Goal: Contribute content: Add original content to the website for others to see

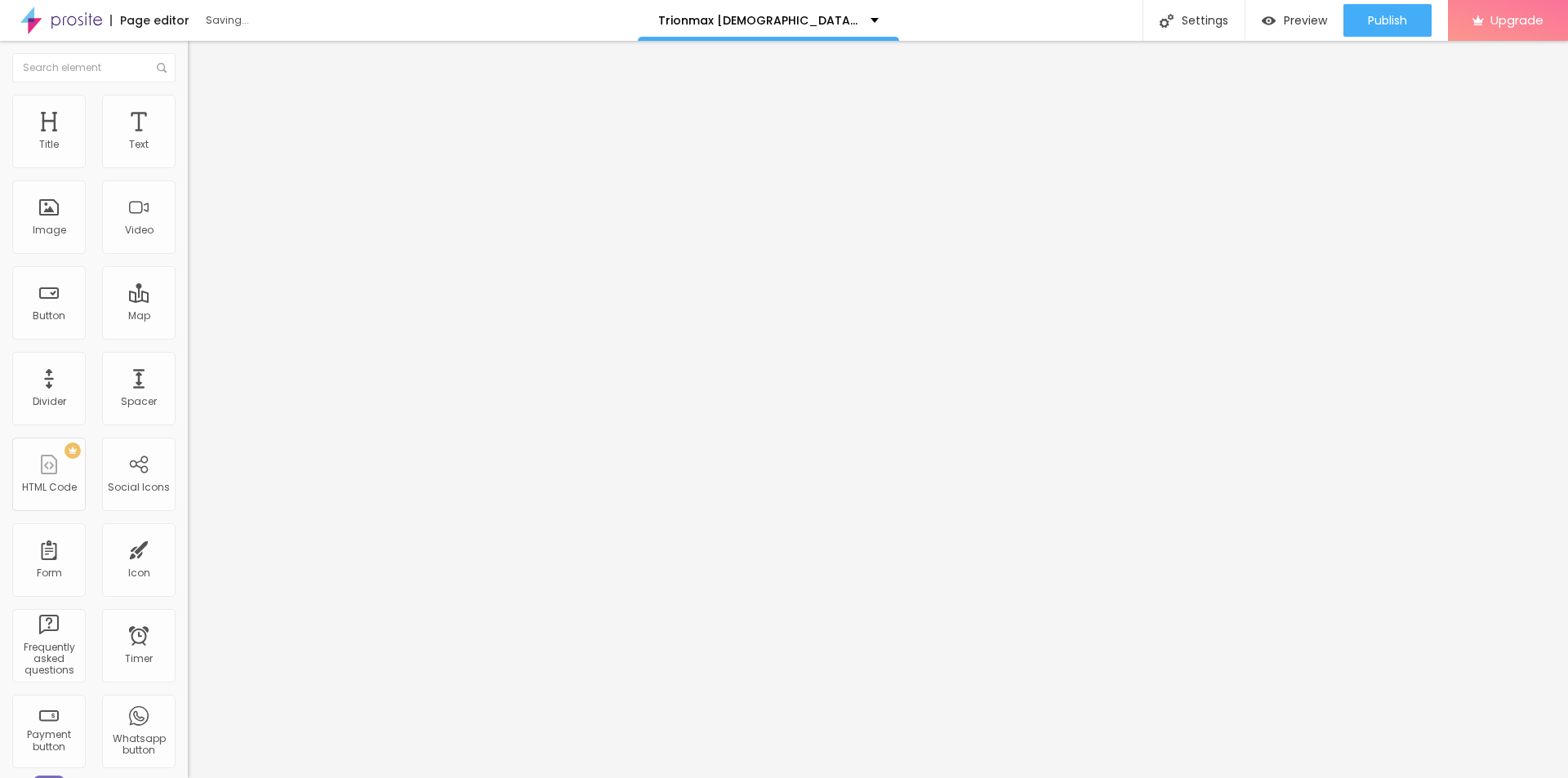
click at [188, 241] on button "button" at bounding box center [199, 233] width 23 height 17
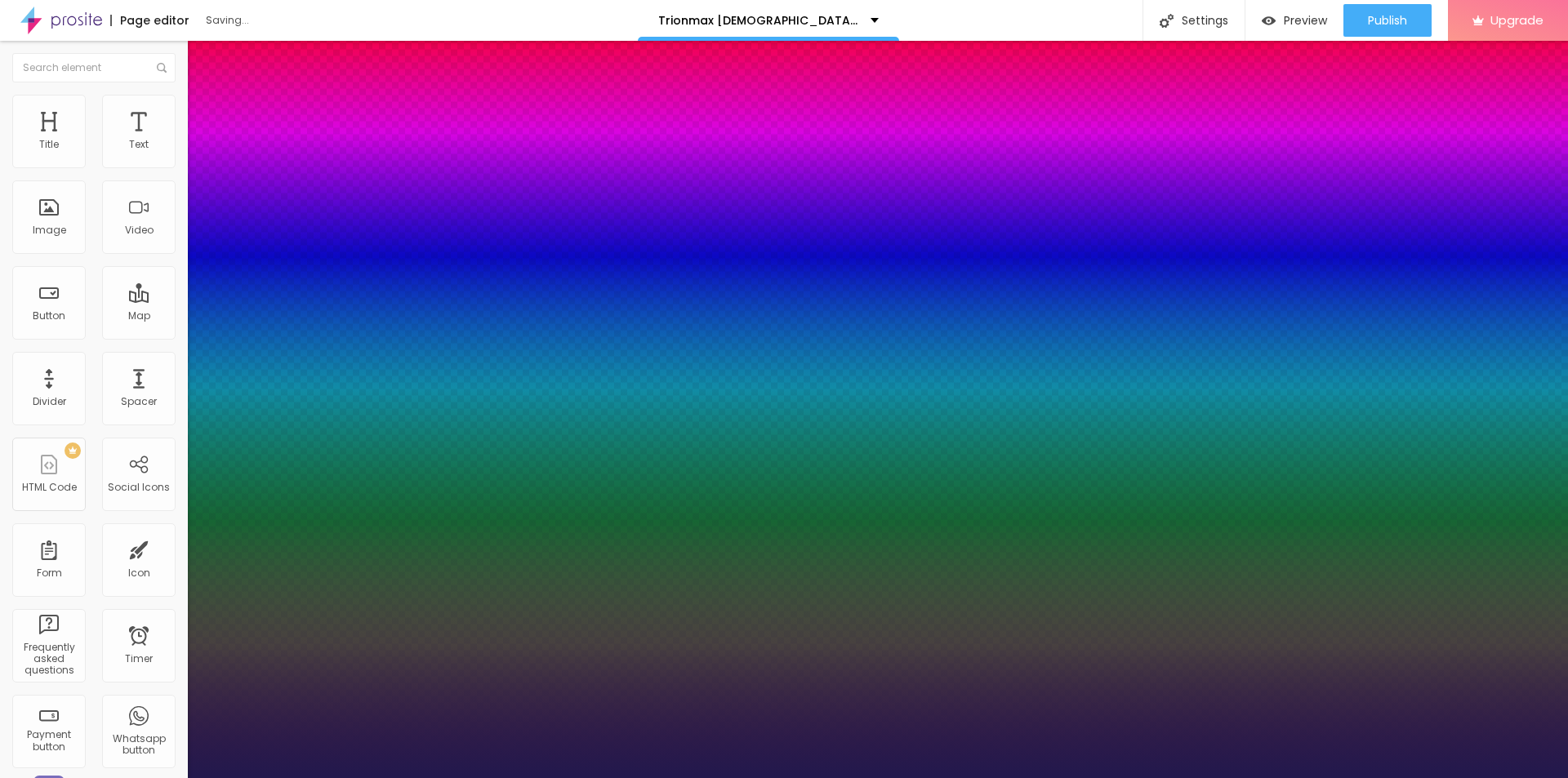
type input "1"
type input "23"
type input "1"
type input "24"
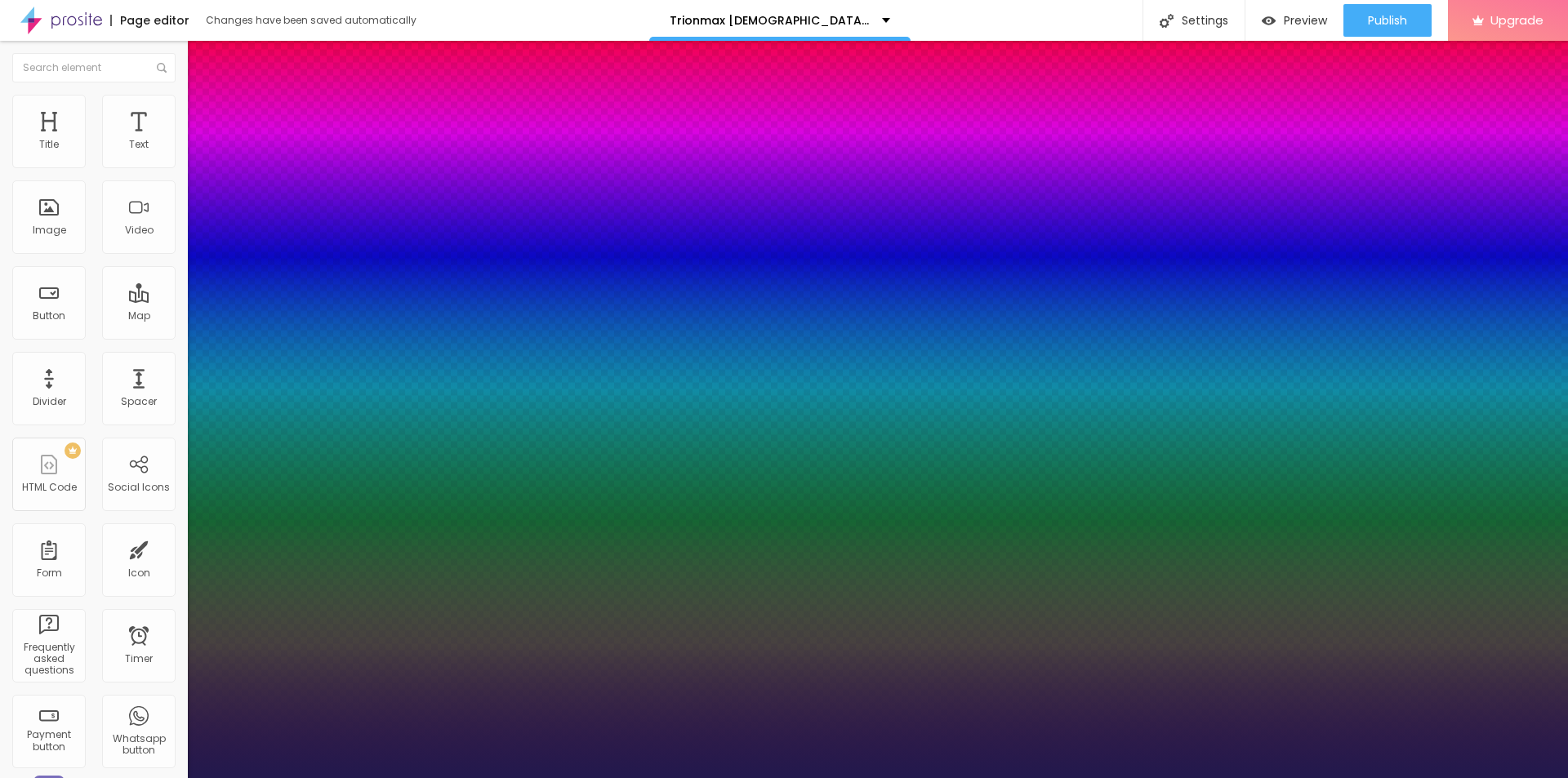
type input "24"
type input "1"
type input "26"
type input "1"
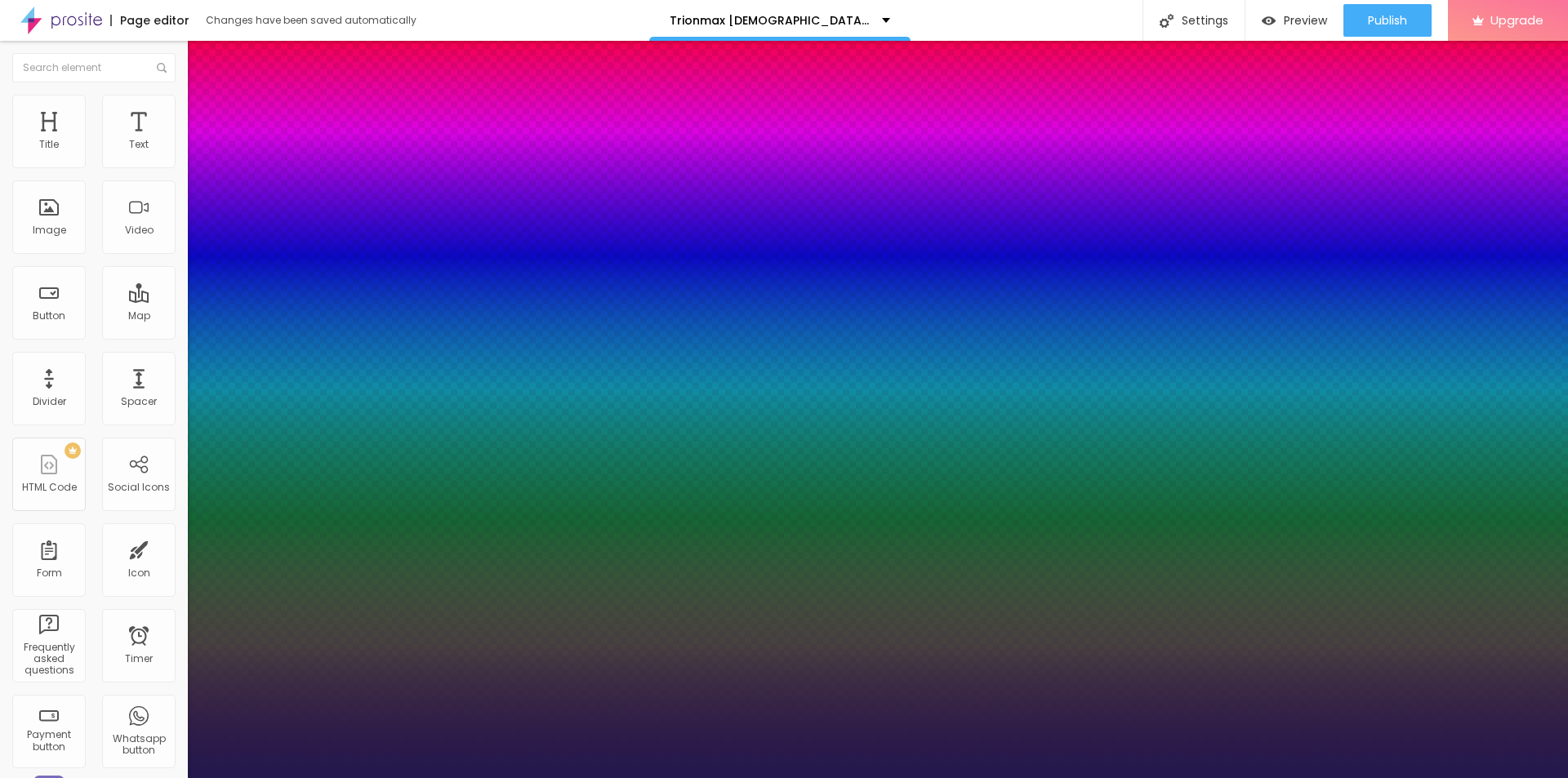
type input "29"
type input "1"
type input "31"
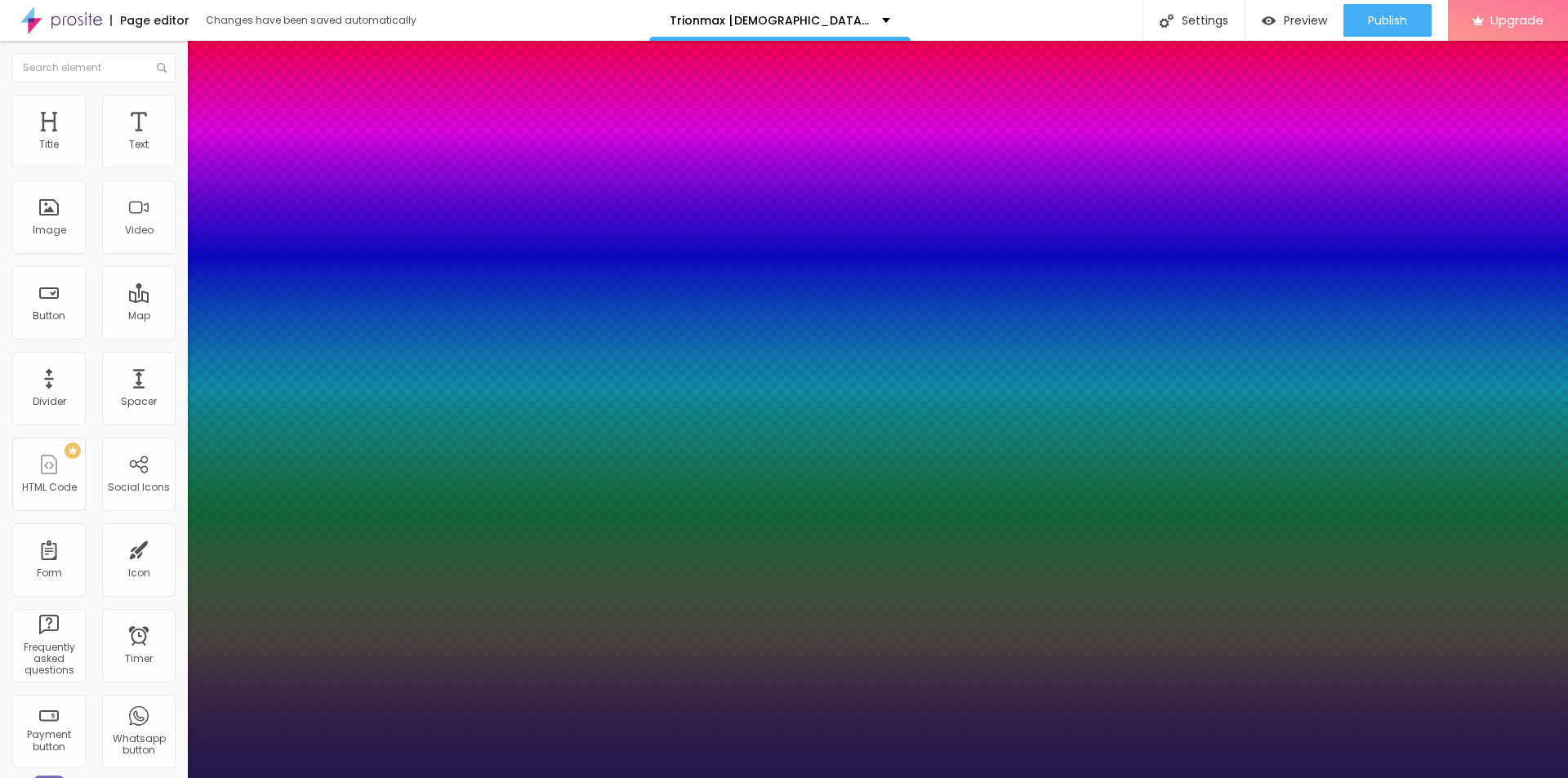
type input "1"
type input "32"
type input "1"
type input "33"
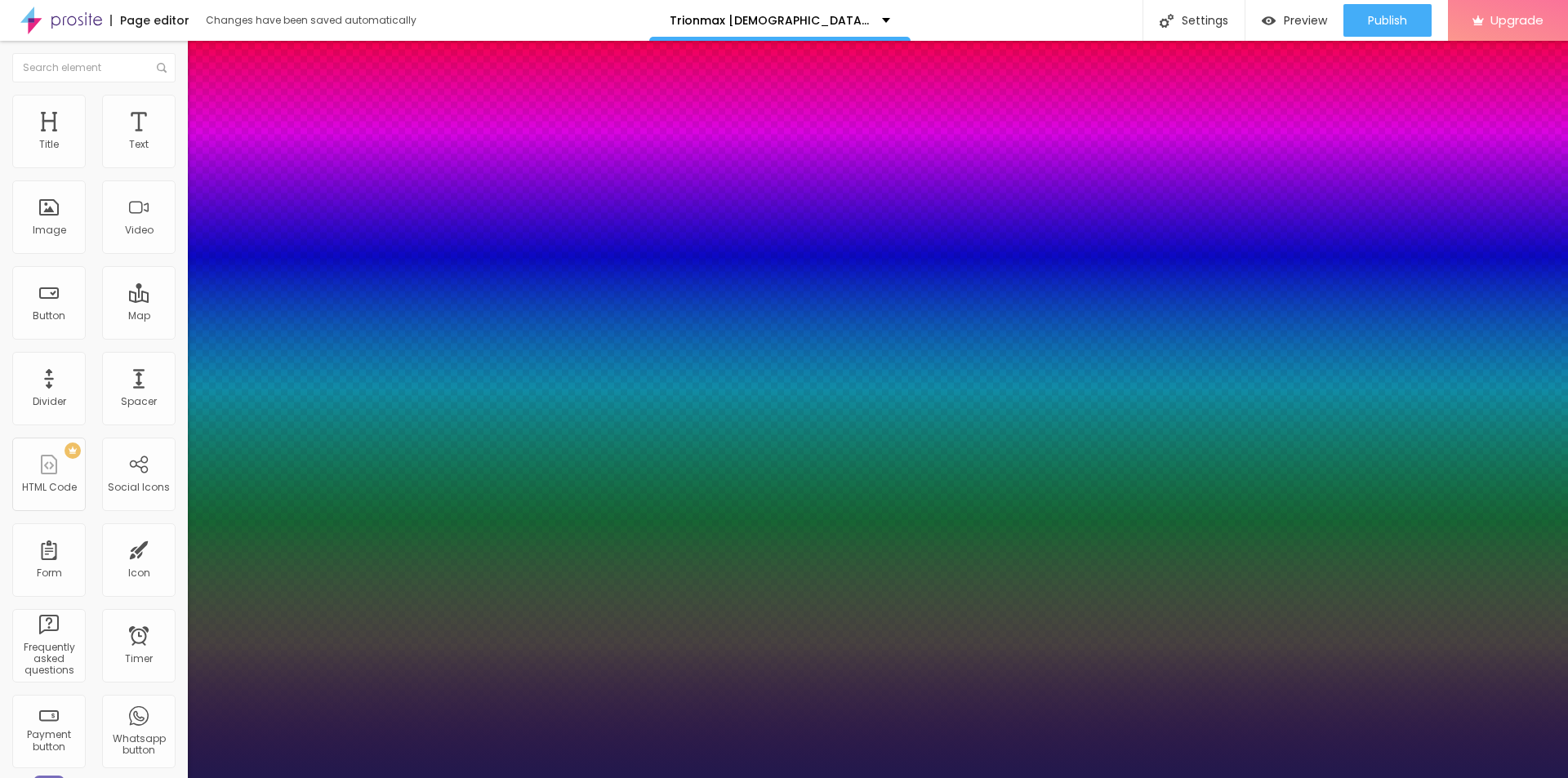
type input "33"
type input "1"
type input "34"
type input "1"
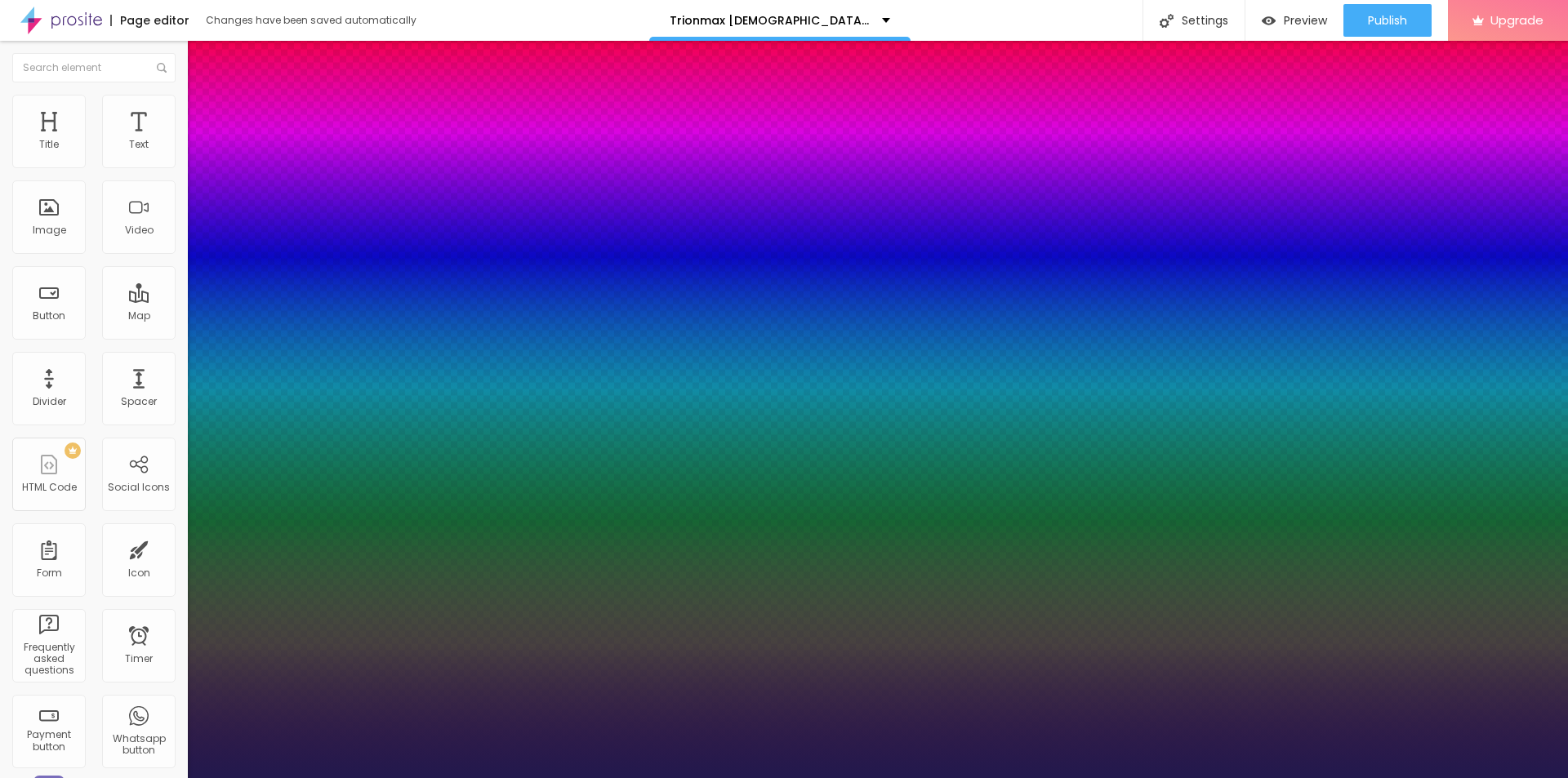
drag, startPoint x: 217, startPoint y: 460, endPoint x: 243, endPoint y: 462, distance: 26.1
type input "34"
type input "1"
click at [463, 777] on div at bounding box center [784, 778] width 1568 height 0
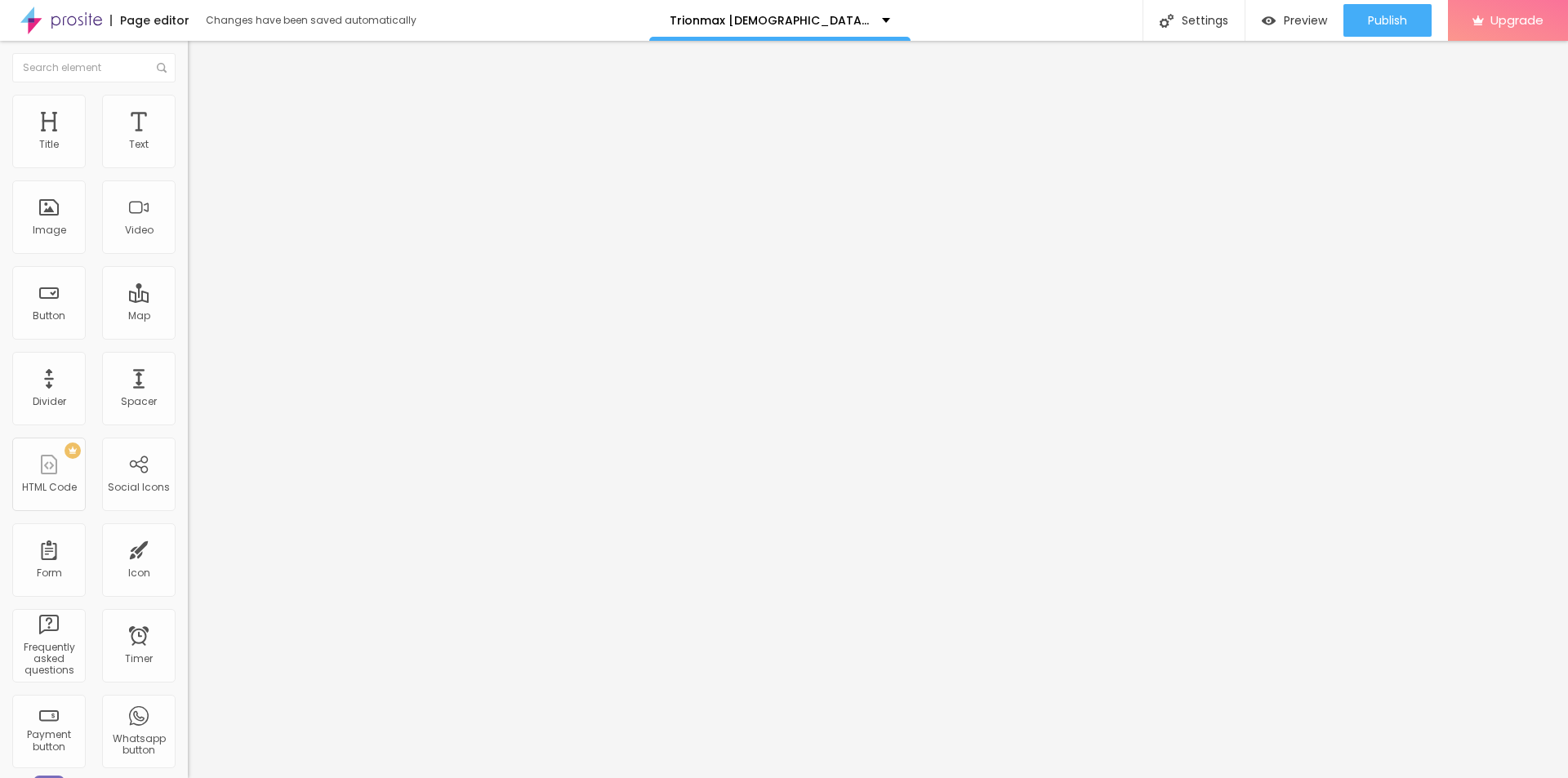
click at [188, 141] on span "Add image" at bounding box center [221, 134] width 67 height 14
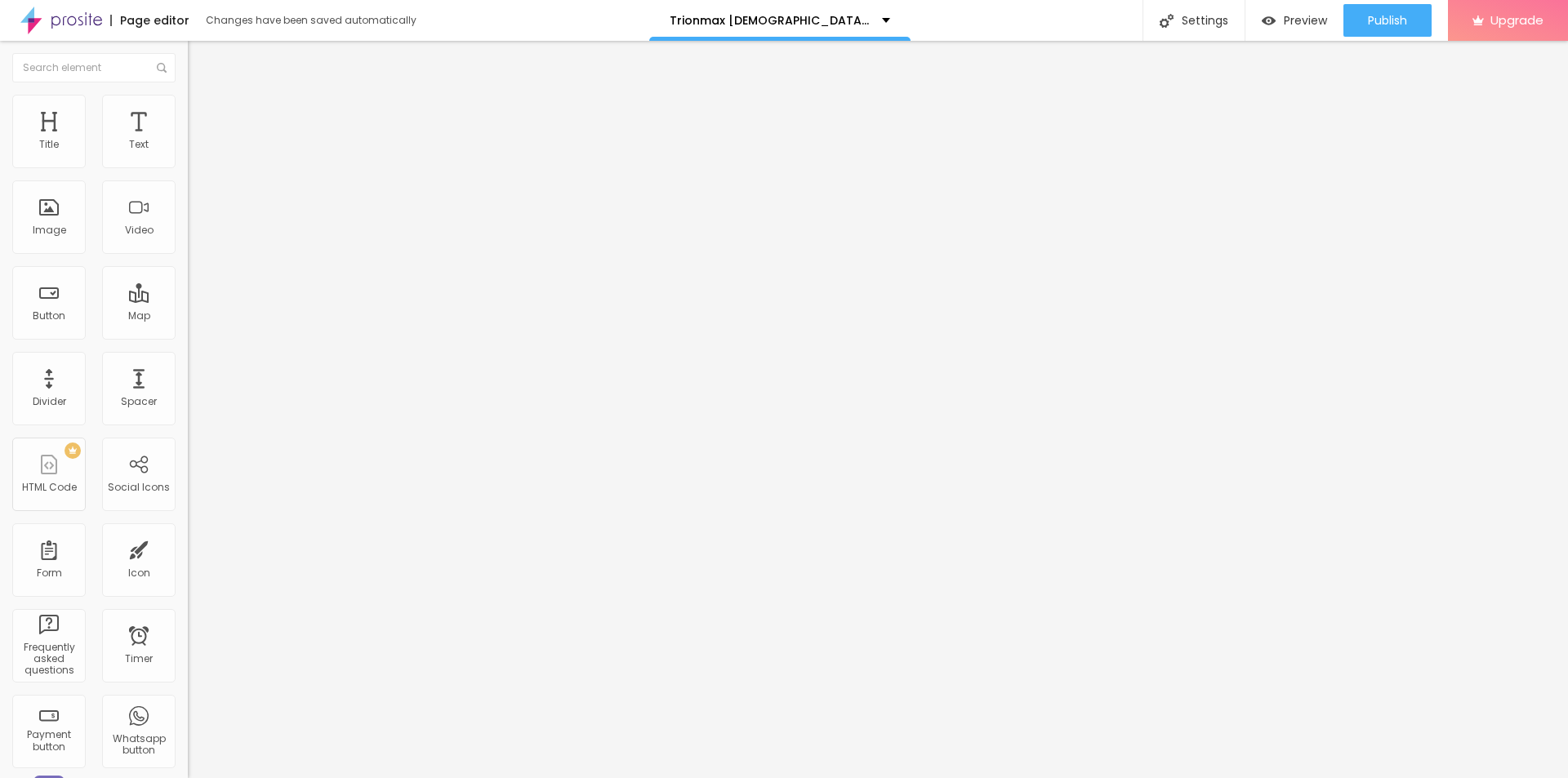
click at [188, 165] on input "text" at bounding box center [286, 156] width 196 height 17
paste input "Trionmax [DEMOGRAPHIC_DATA][MEDICAL_DATA]"
type input "Trionmax [DEMOGRAPHIC_DATA][MEDICAL_DATA]"
click at [188, 335] on input "https://" at bounding box center [286, 326] width 196 height 17
paste input "[DOMAIN_NAME][URL]"
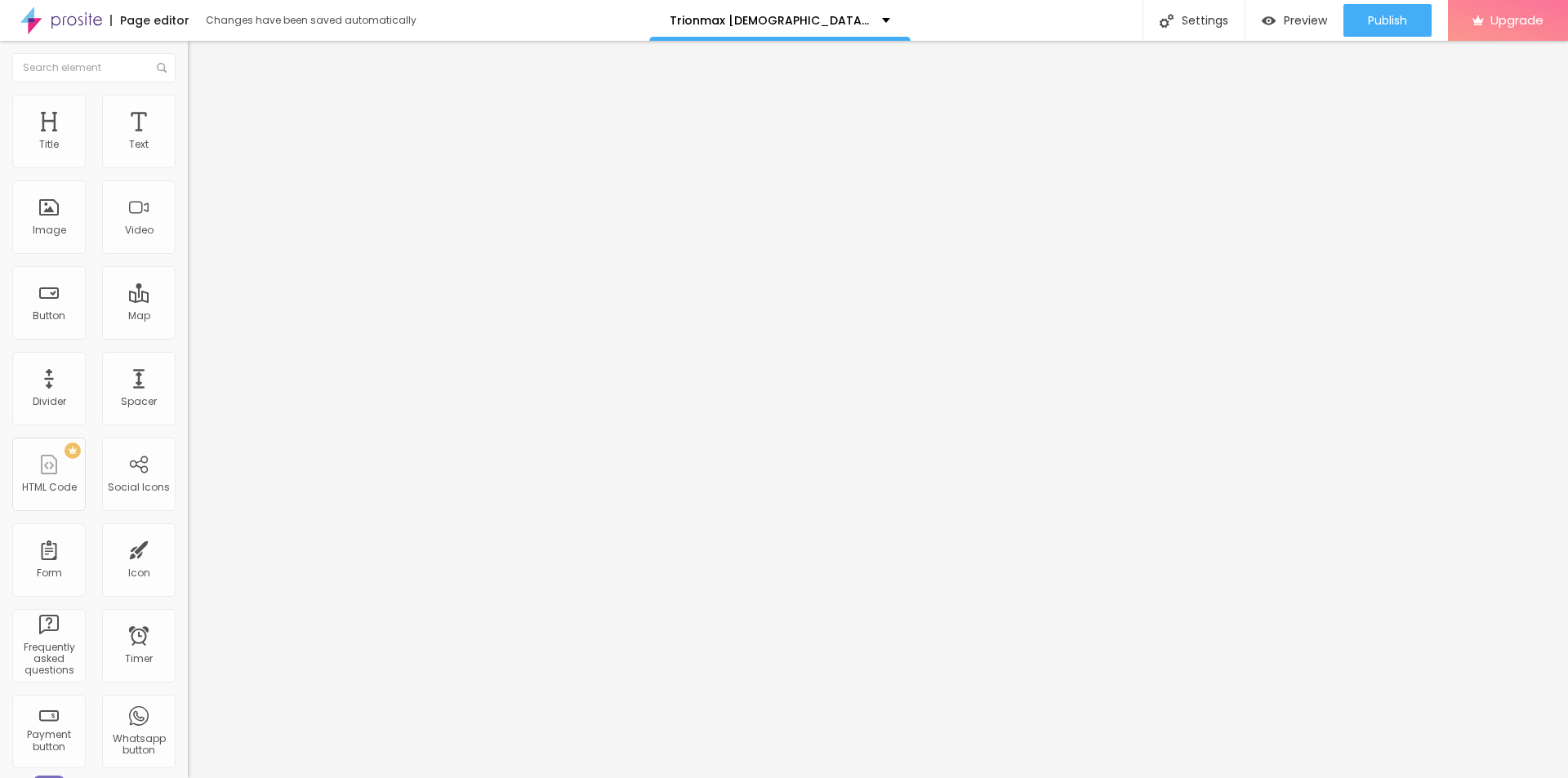
scroll to position [0, 31]
type input "[URL][DOMAIN_NAME]"
click at [188, 101] on li "Style" at bounding box center [282, 102] width 188 height 17
type input "50"
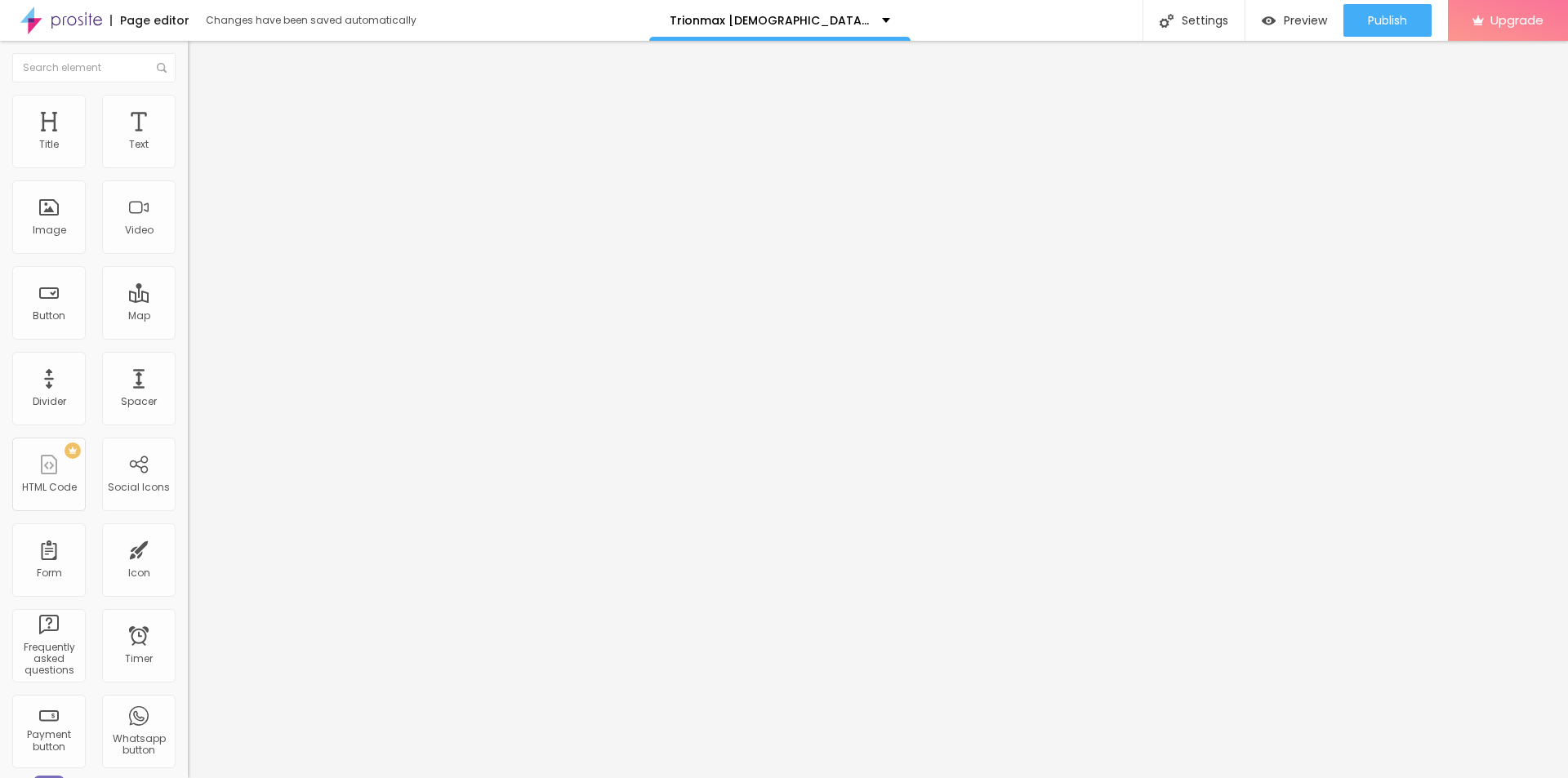
type input "50"
type input "45"
type input "40"
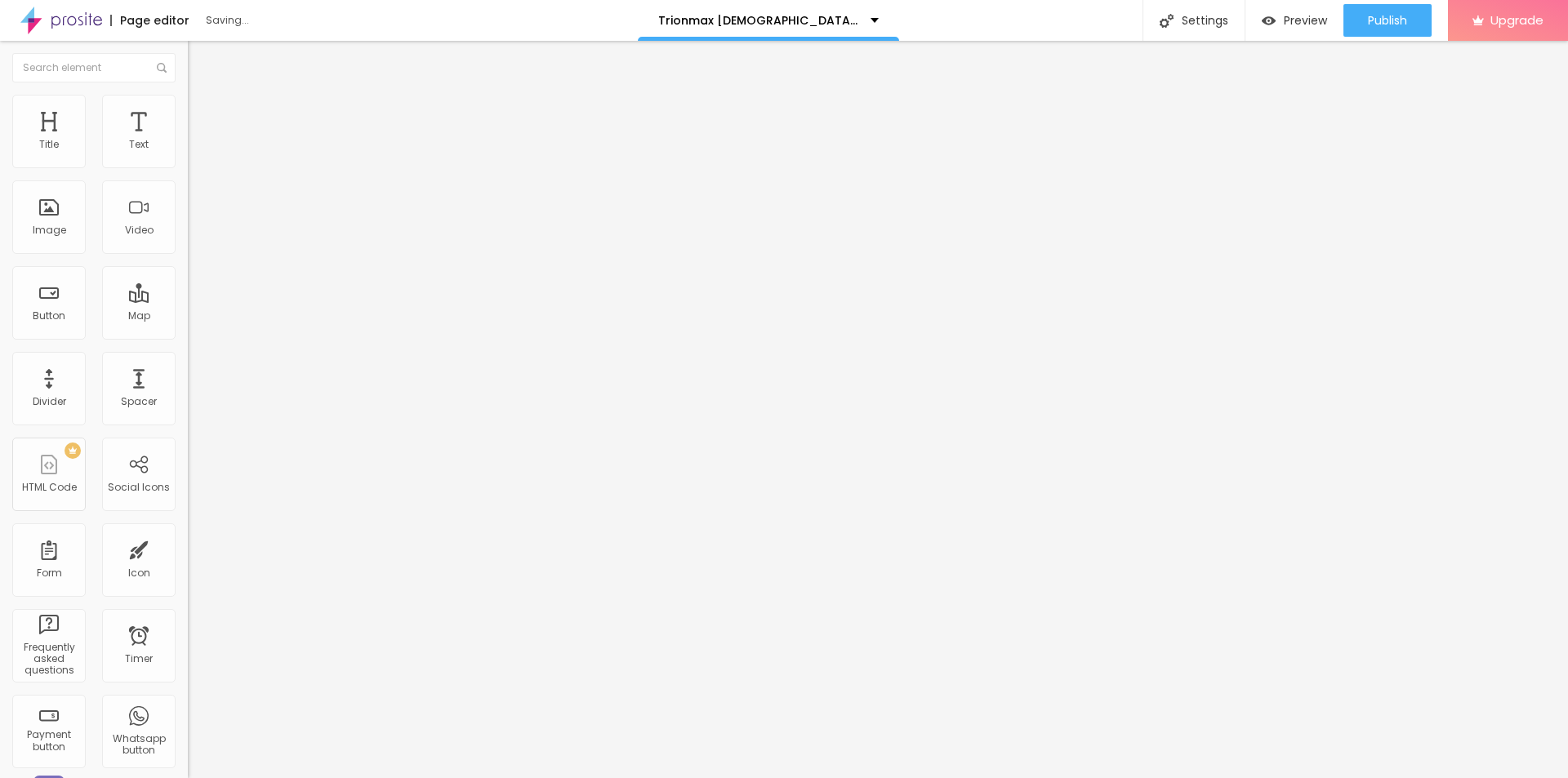
type input "35"
type input "30"
type input "25"
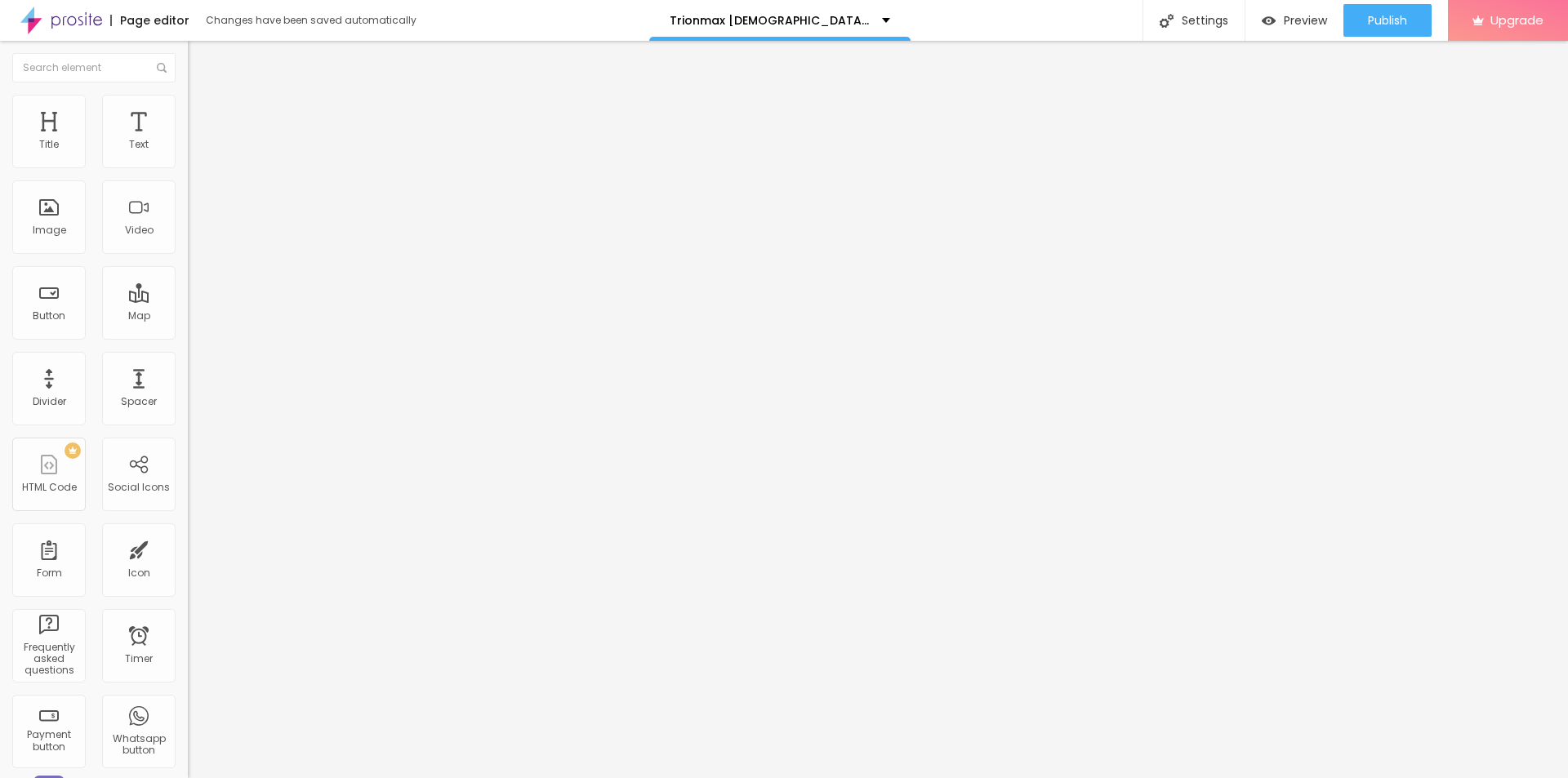
drag, startPoint x: 171, startPoint y: 177, endPoint x: 46, endPoint y: 176, distance: 125.0
type input "25"
click at [188, 167] on input "range" at bounding box center [240, 161] width 105 height 13
click at [1195, 18] on div "Settings" at bounding box center [1194, 20] width 102 height 41
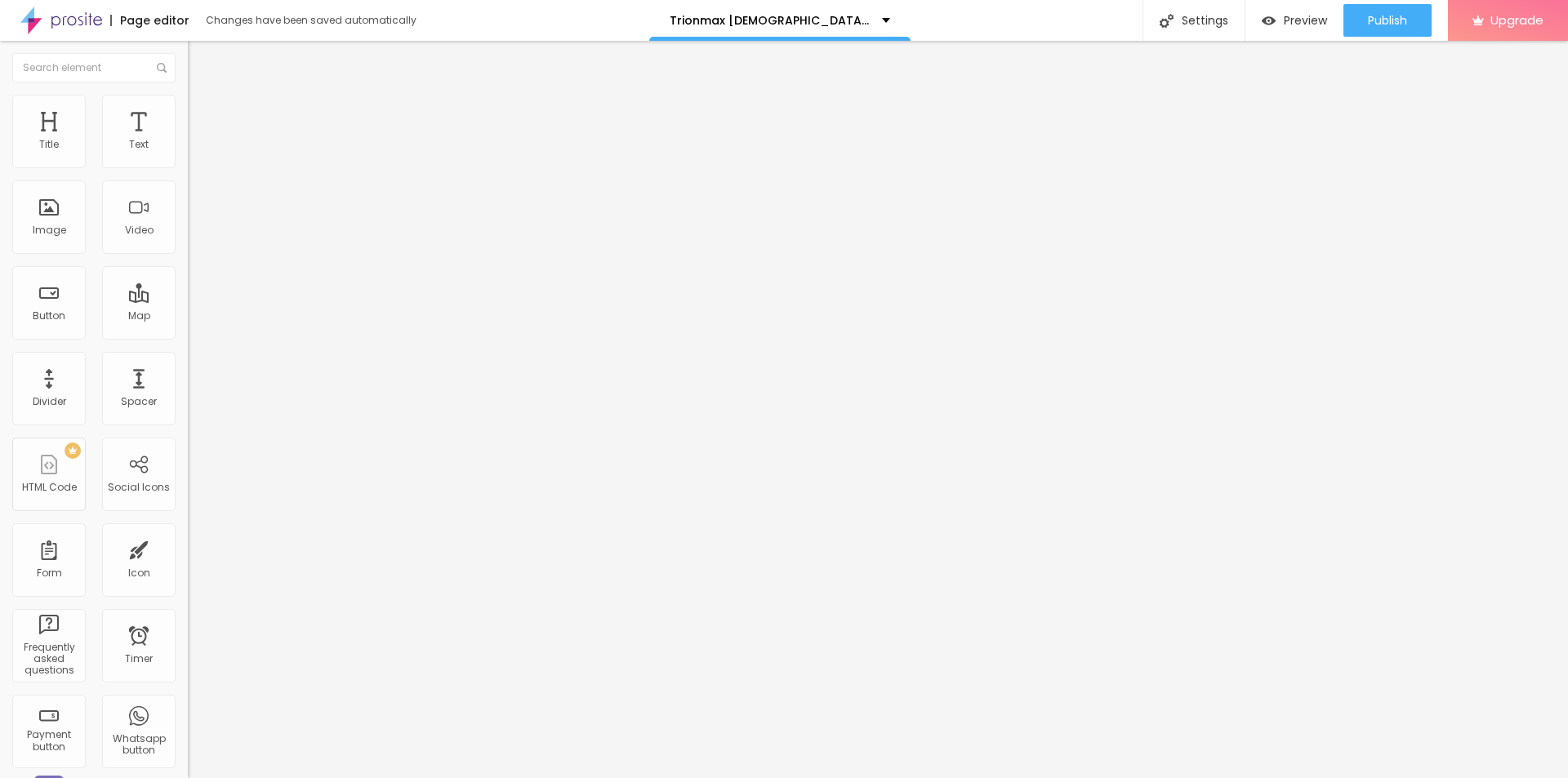
paste input "Trionmax [DEMOGRAPHIC_DATA][MEDICAL_DATA]"
drag, startPoint x: 686, startPoint y: 368, endPoint x: 995, endPoint y: 378, distance: 309.2
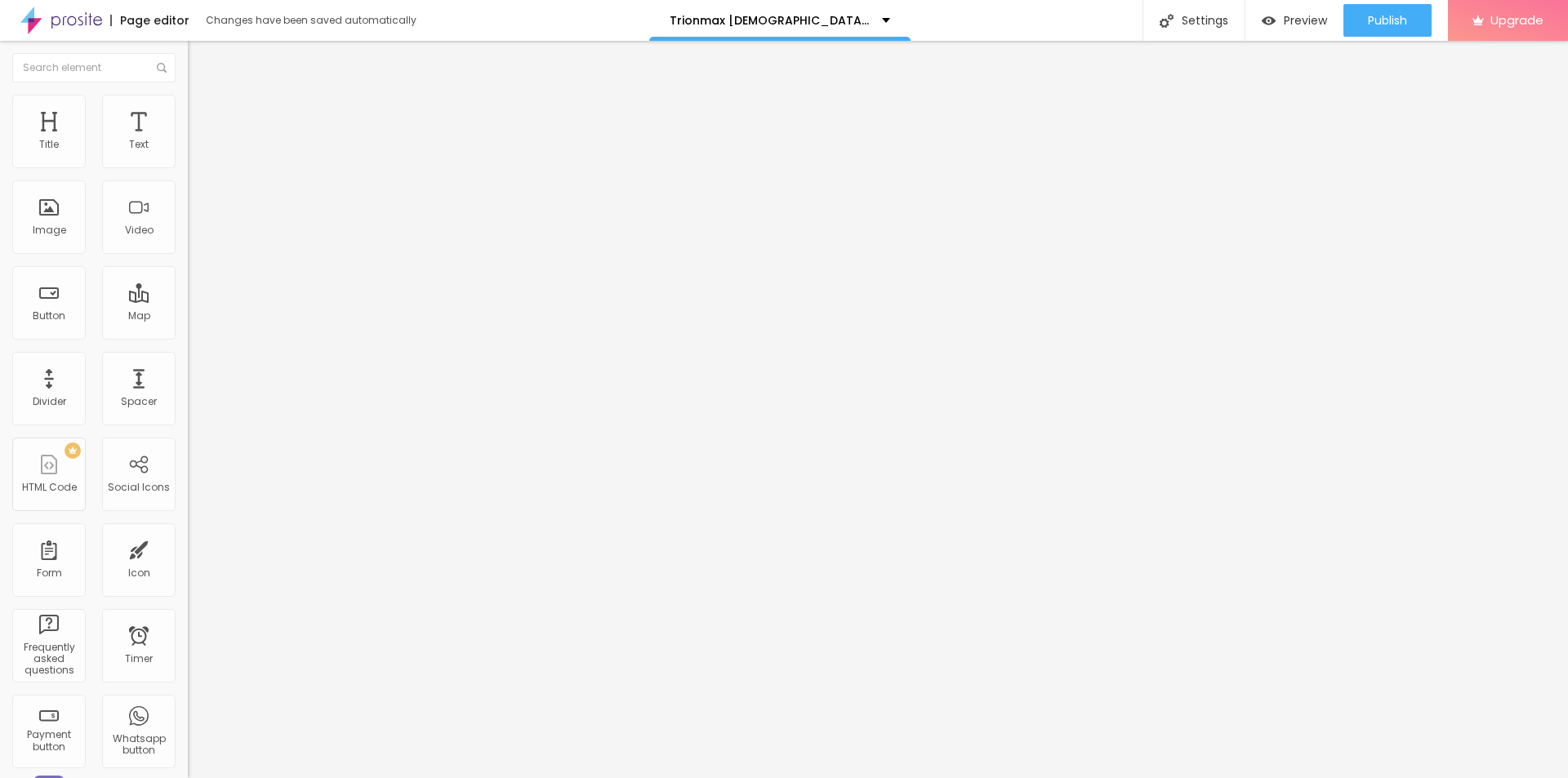
paste input "Is Trionmax the Key to Longer-Lasting Bedroom Performance?"
type input "Is Trionmax the Key to Longer-Lasting Bedroom Performance?"
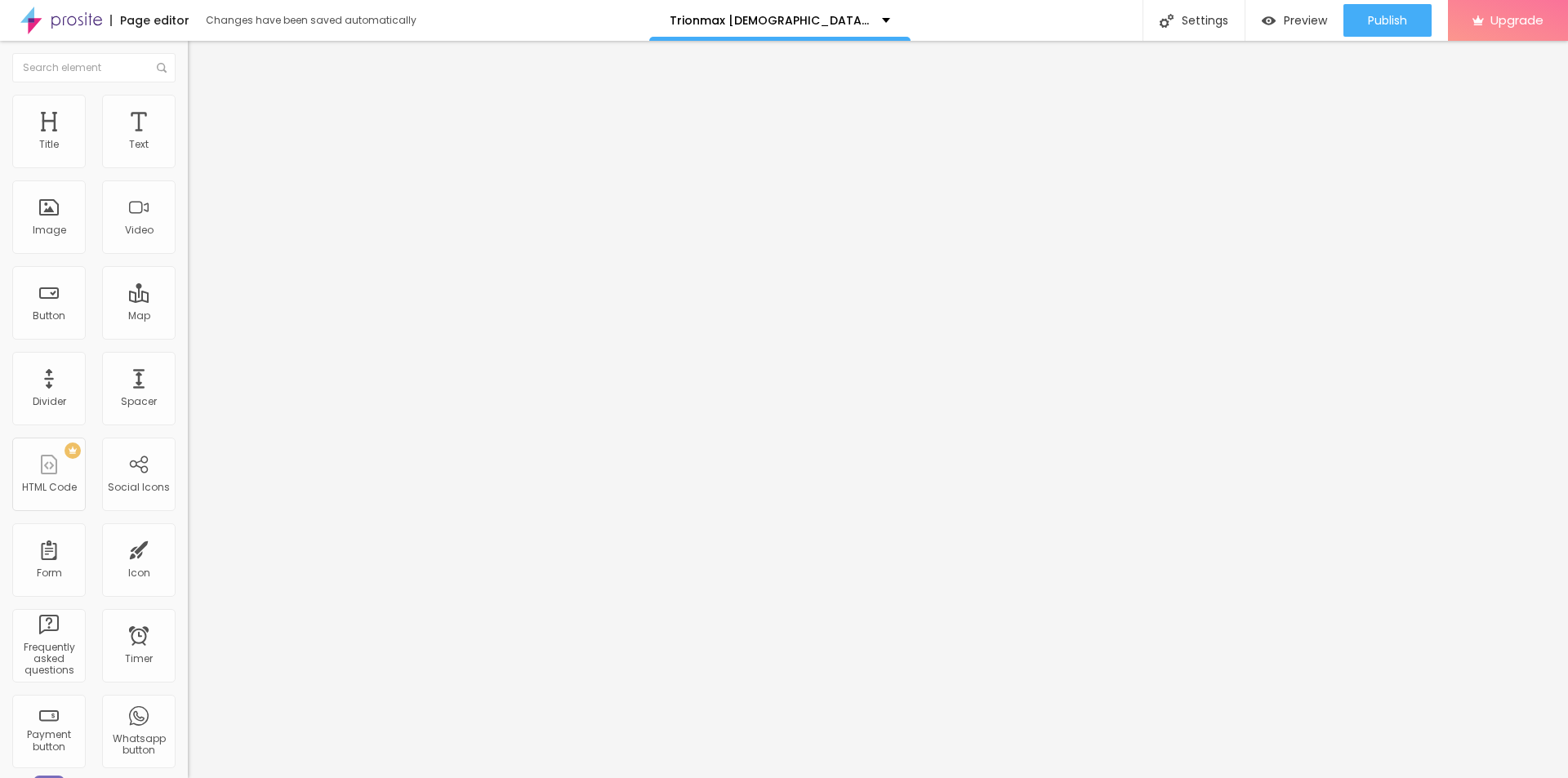
drag, startPoint x: 731, startPoint y: 398, endPoint x: 567, endPoint y: 395, distance: 164.0
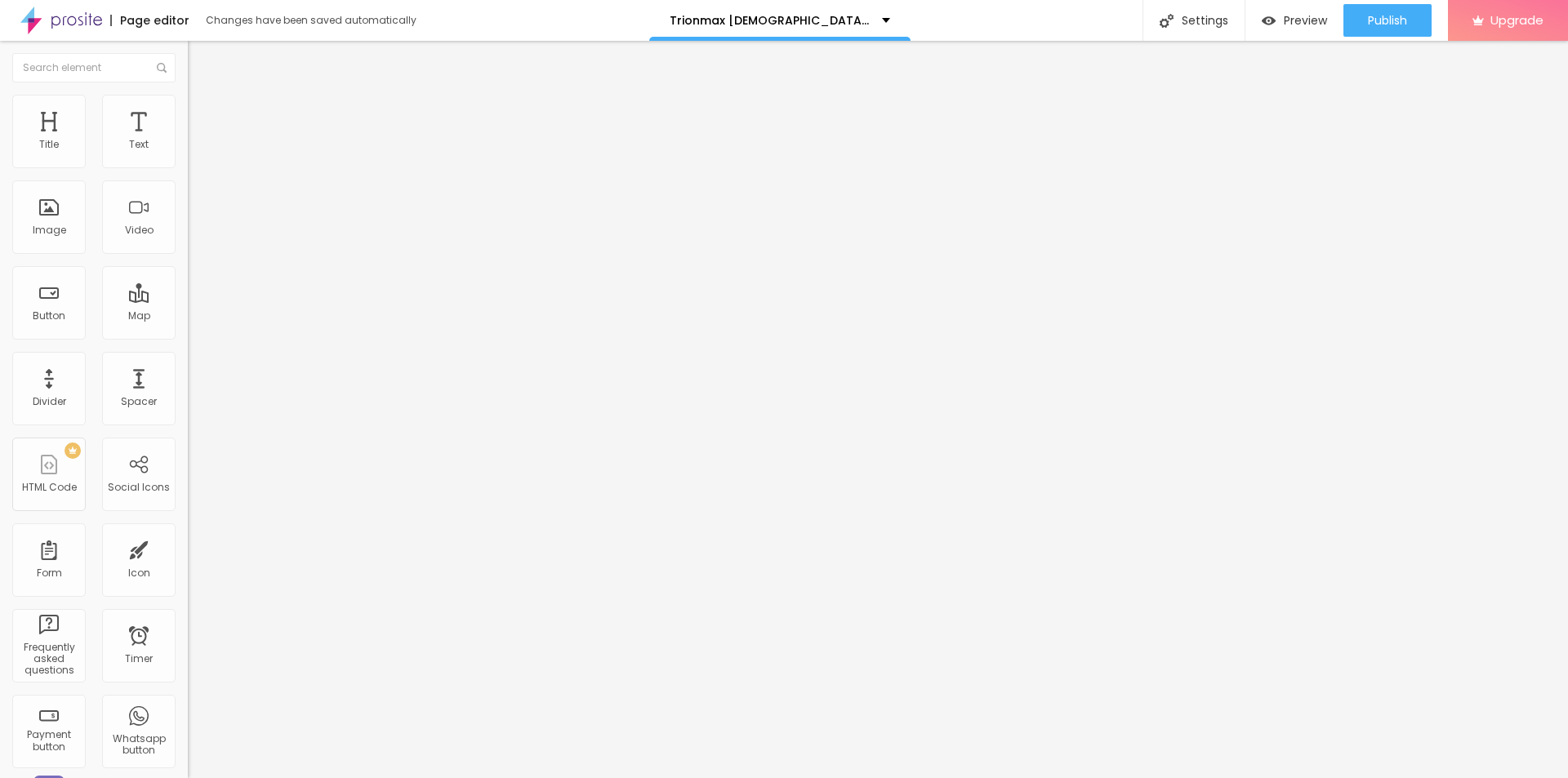
copy div "Page Description"
paste textarea "“Trionmax [DEMOGRAPHIC_DATA][MEDICAL_DATA] is a natural supplement designed to …"
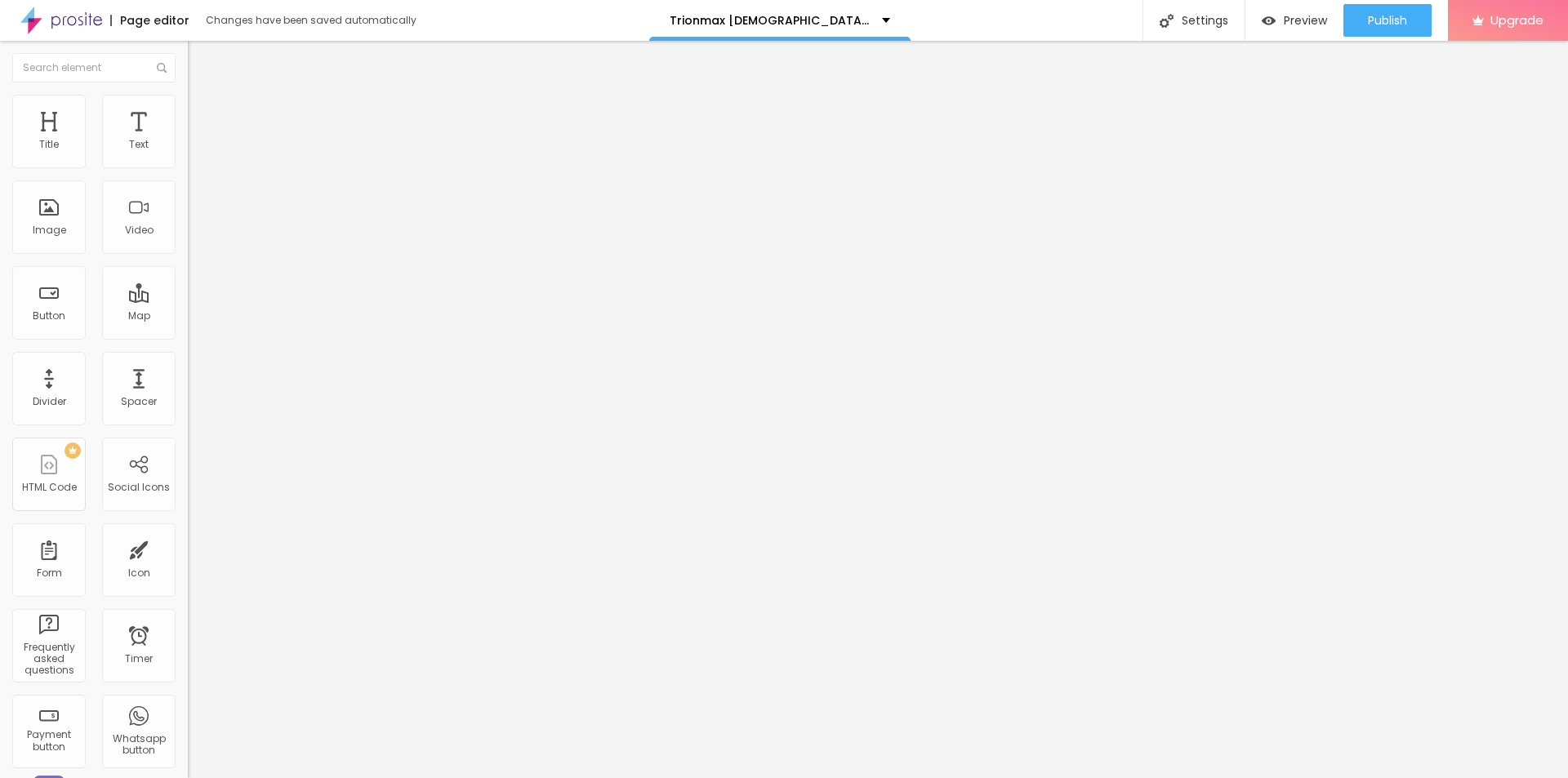
scroll to position [0, 0]
drag, startPoint x: 808, startPoint y: 463, endPoint x: 638, endPoint y: 463, distance: 170.0
type textarea "“Trionmax [DEMOGRAPHIC_DATA][MEDICAL_DATA] is a natural supplement designed to …"
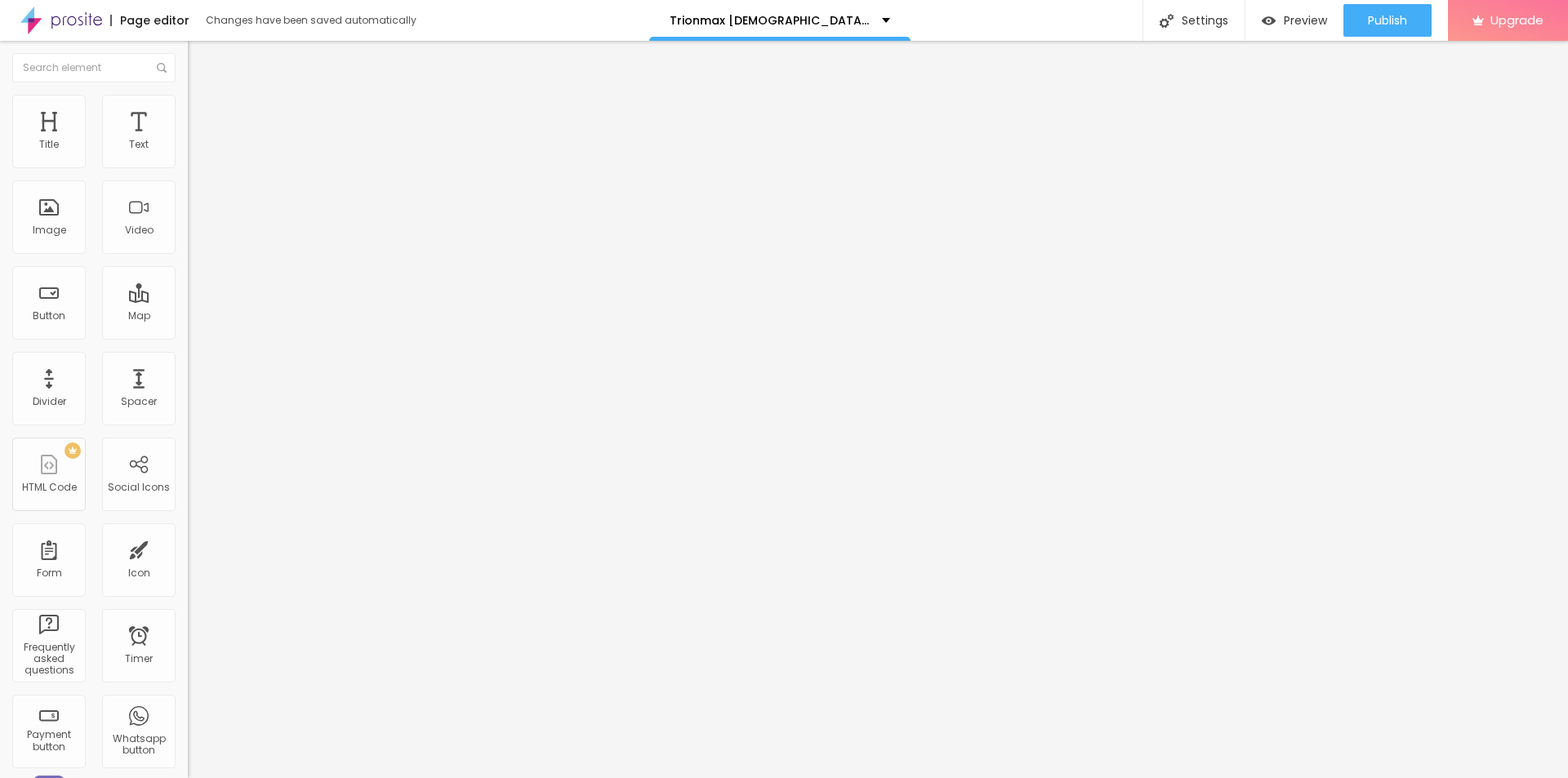
paste textarea "Trionmax [DEMOGRAPHIC_DATA][MEDICAL_DATA]"
type textarea "Trionmax [DEMOGRAPHIC_DATA][MEDICAL_DATA]"
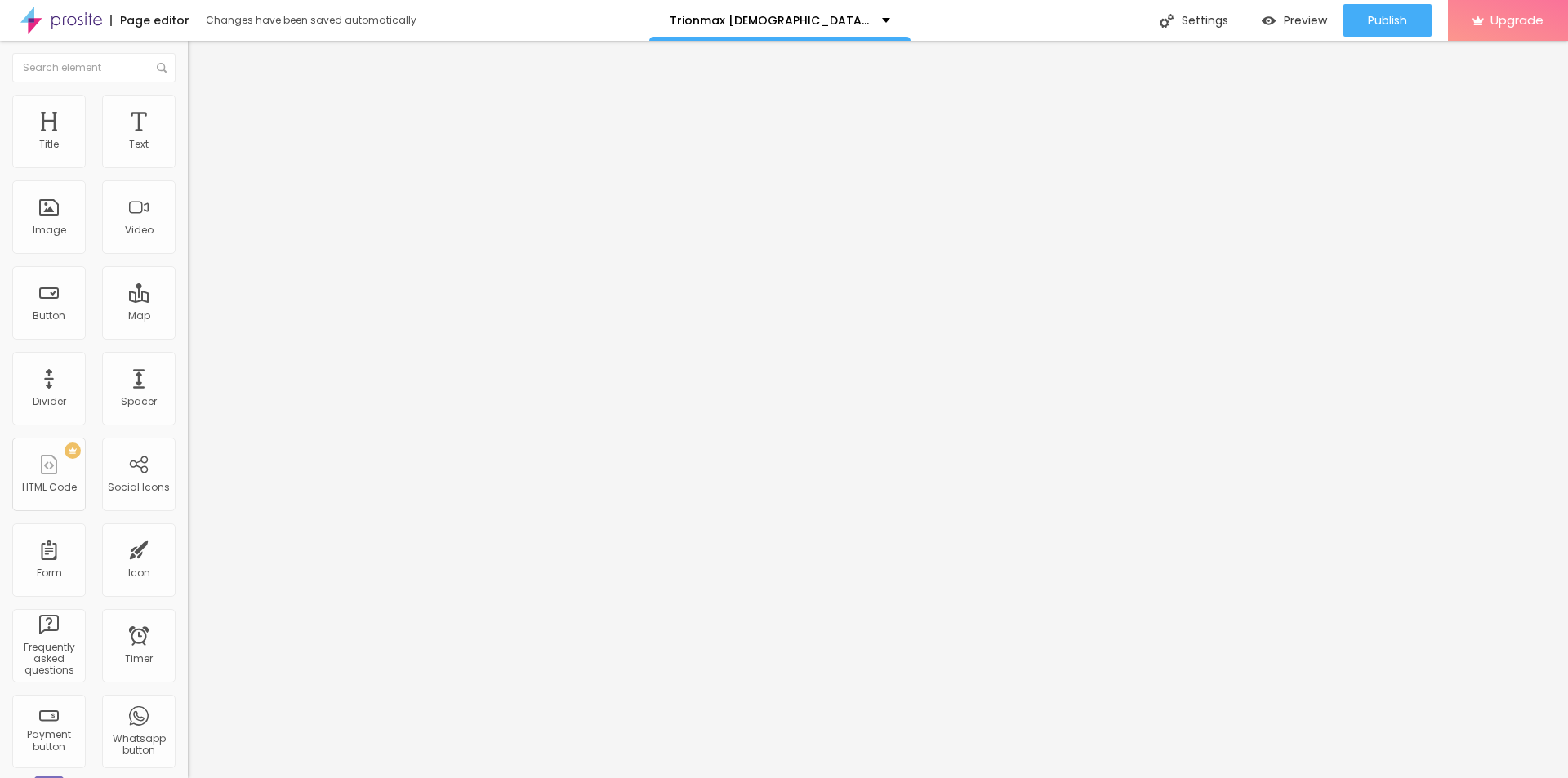
click at [188, 156] on button "button" at bounding box center [199, 149] width 23 height 17
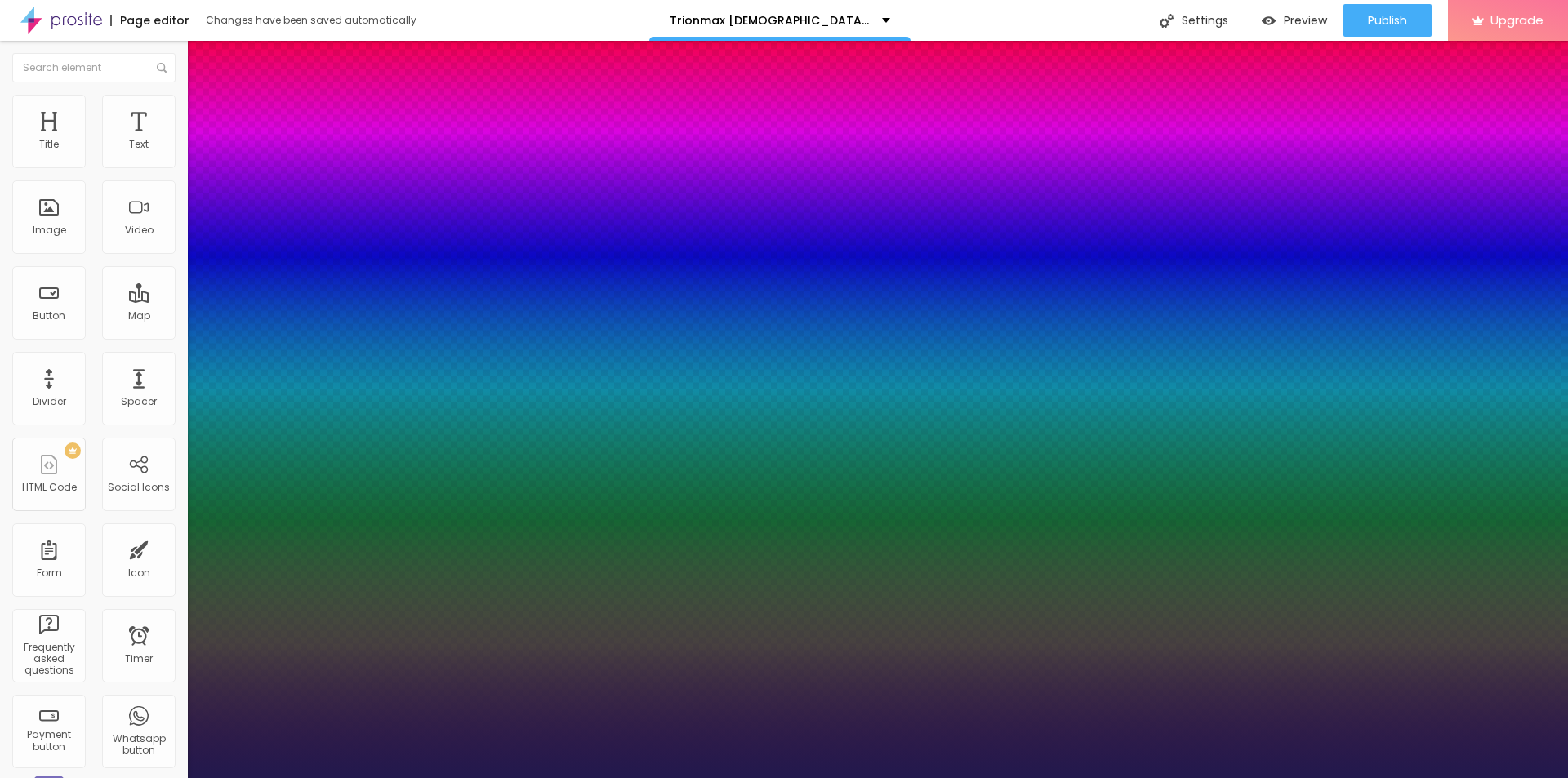
type input "1"
type input "17"
type input "1"
type input "18"
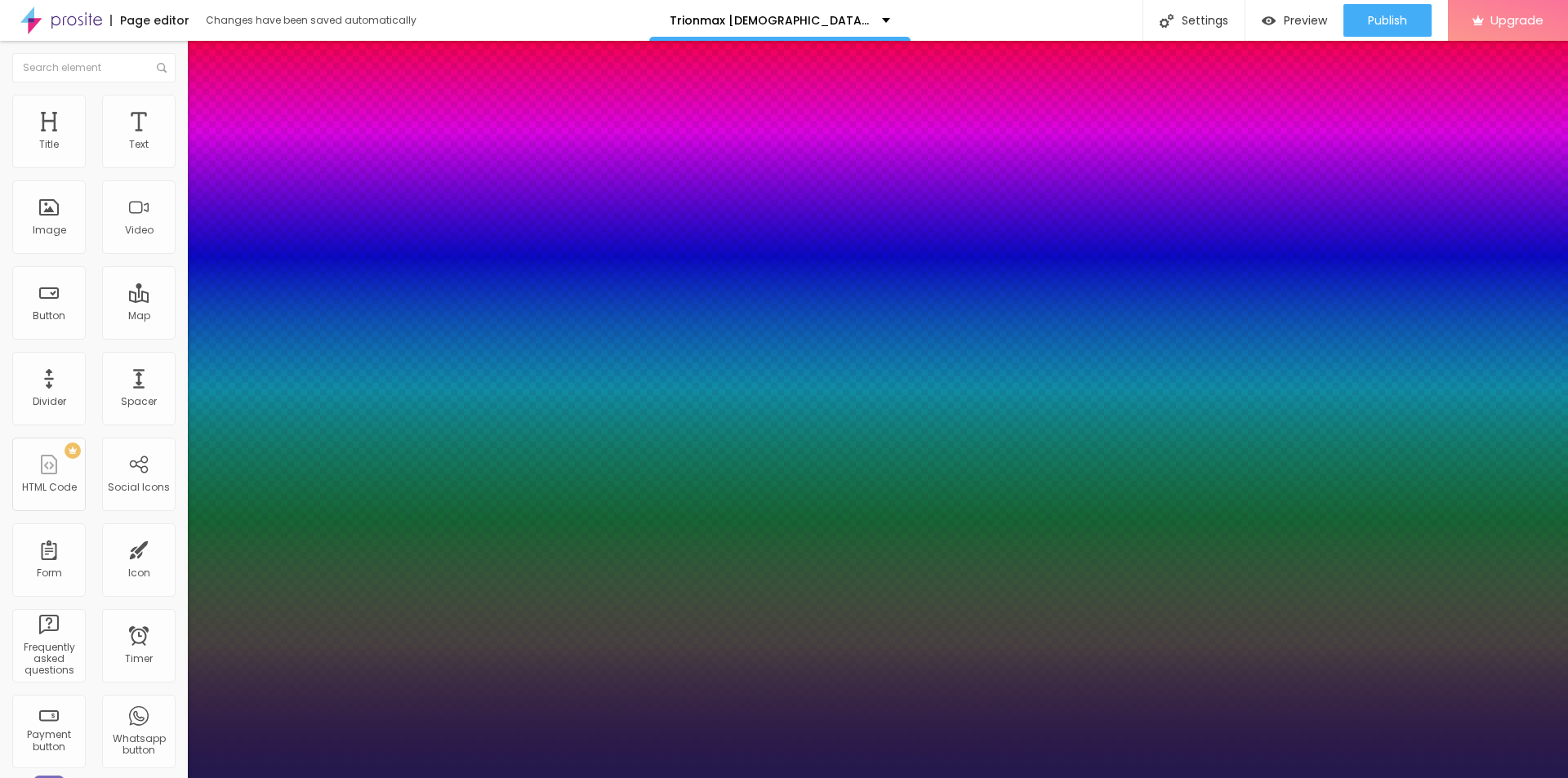
type input "18"
type input "1"
type input "22"
type input "1"
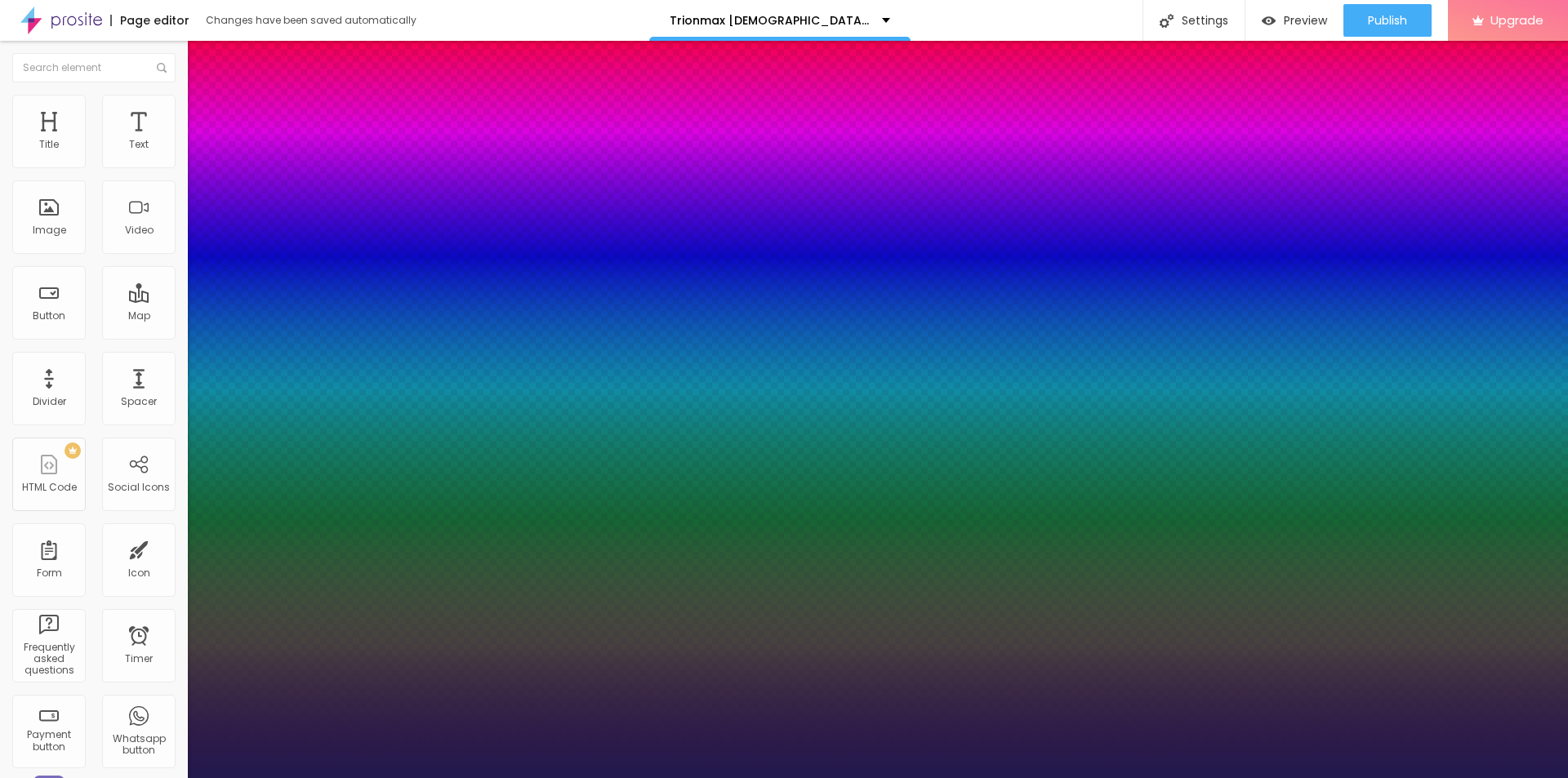
drag, startPoint x: 218, startPoint y: 275, endPoint x: 228, endPoint y: 275, distance: 10.0
type input "22"
type input "1"
click at [509, 777] on div at bounding box center [784, 778] width 1568 height 0
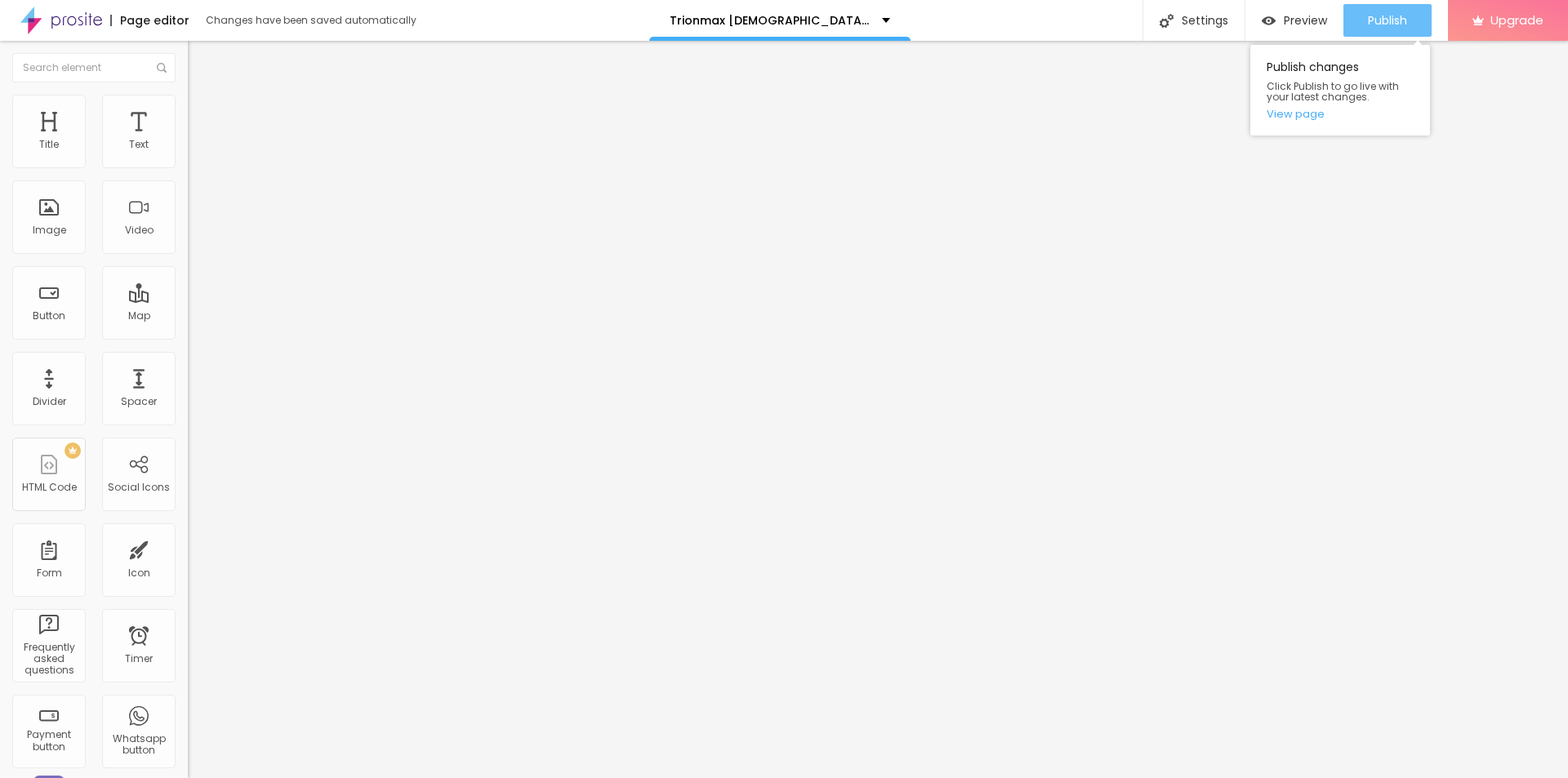
click at [1360, 11] on button "Publish" at bounding box center [1388, 20] width 88 height 32
click at [1307, 110] on link "View page" at bounding box center [1341, 114] width 147 height 10
